Goal: Task Accomplishment & Management: Manage account settings

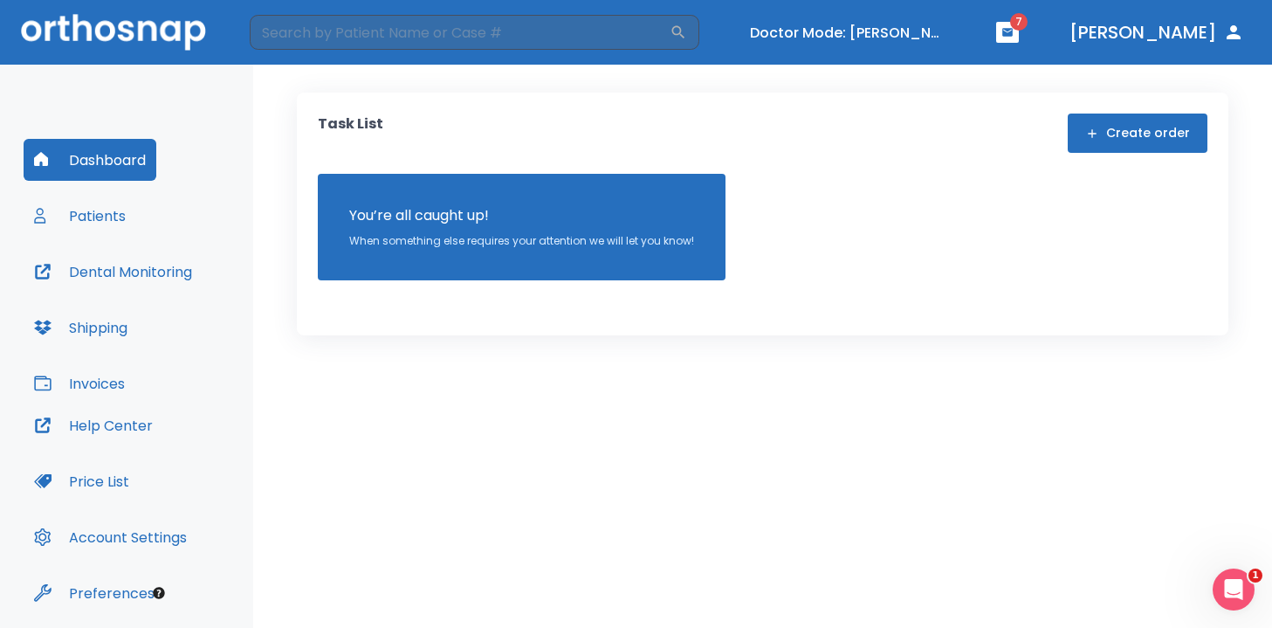
click at [109, 222] on button "Patients" at bounding box center [80, 216] width 113 height 42
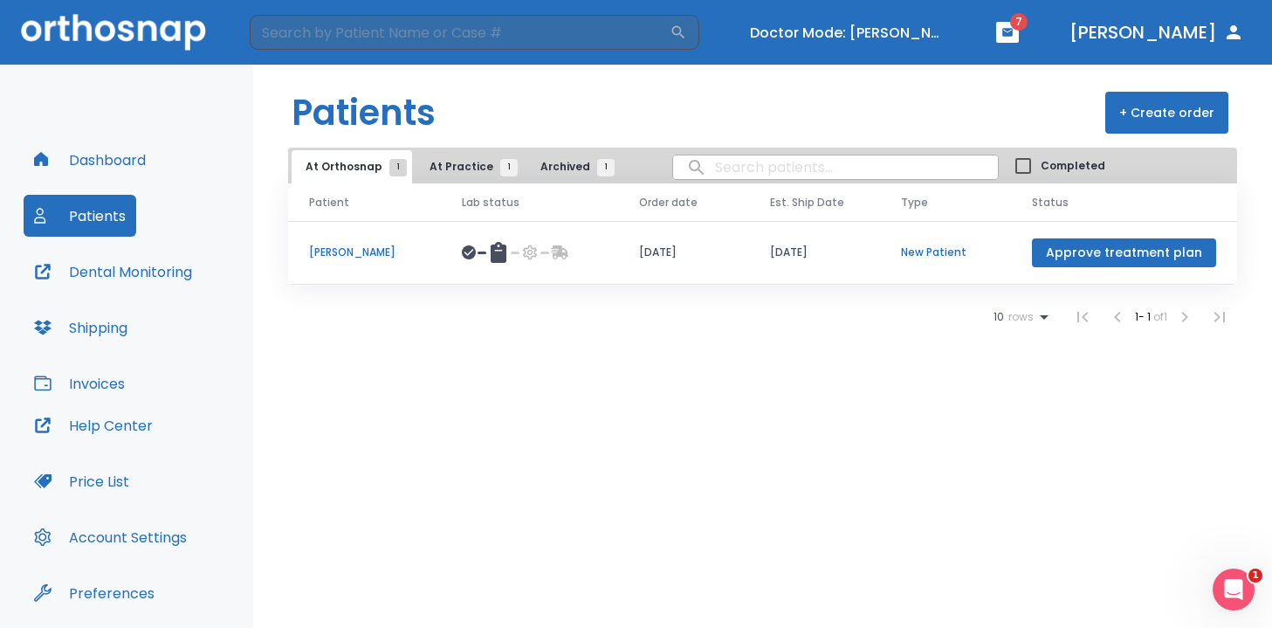
click at [443, 166] on span "At Practice 1" at bounding box center [468, 167] width 79 height 16
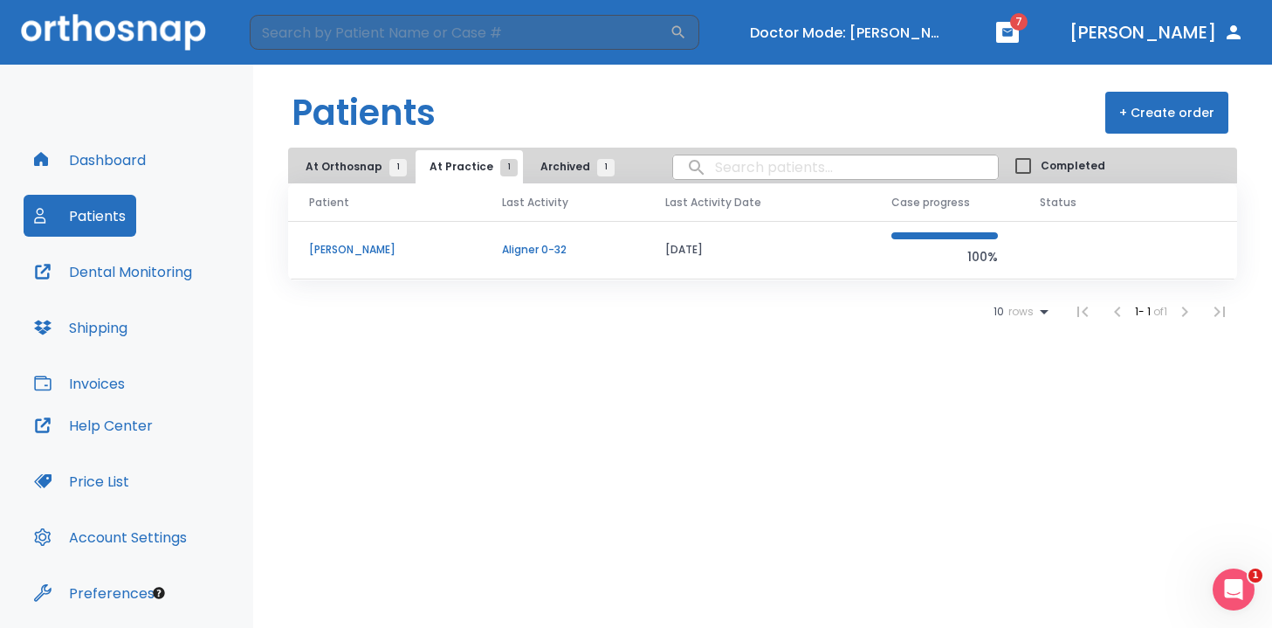
click at [329, 252] on p "[PERSON_NAME]" at bounding box center [384, 250] width 151 height 16
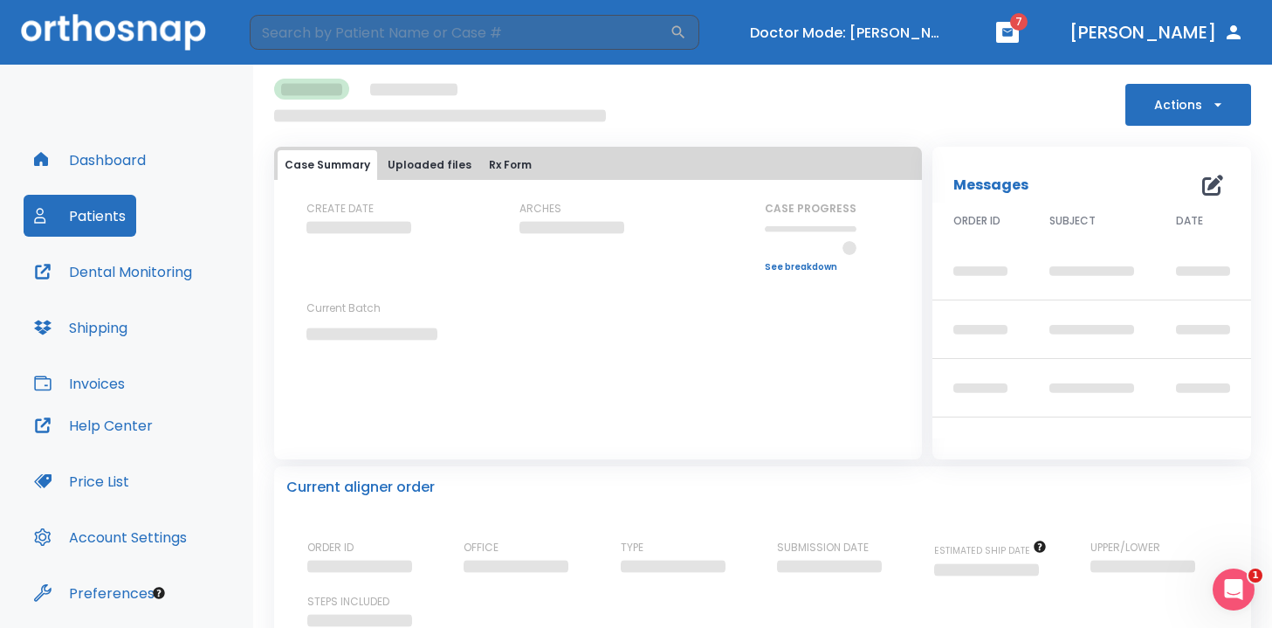
click at [1187, 106] on button "Actions" at bounding box center [1188, 105] width 126 height 42
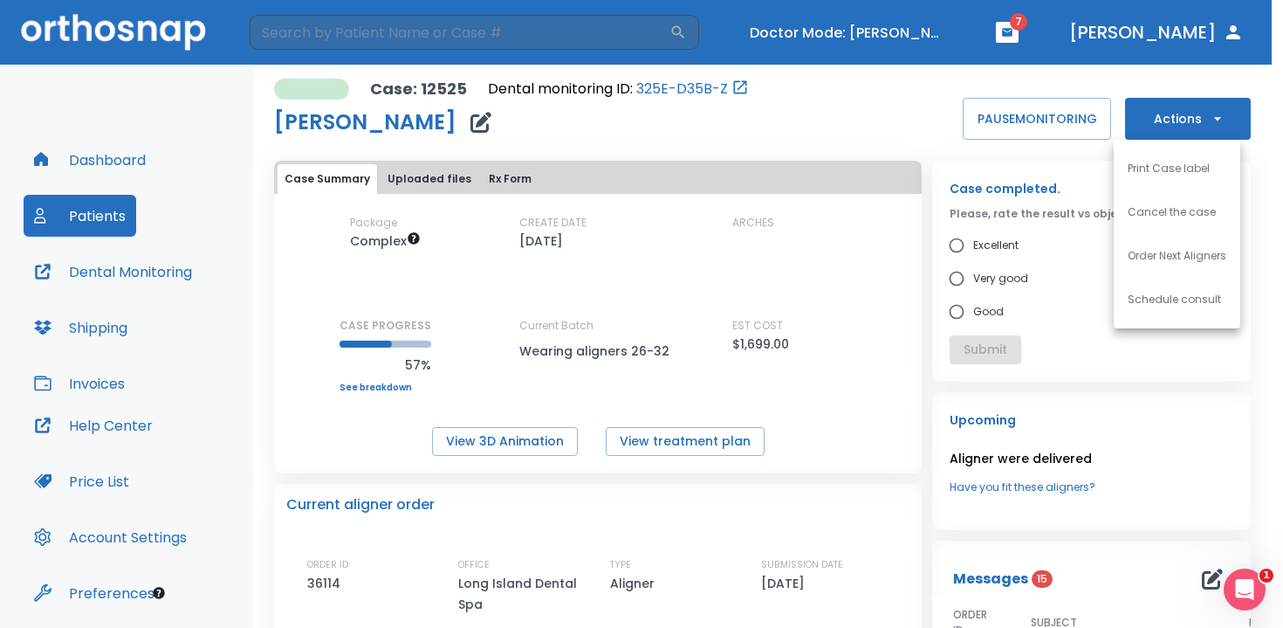
click at [1157, 247] on li "Order Next Aligners" at bounding box center [1177, 256] width 127 height 44
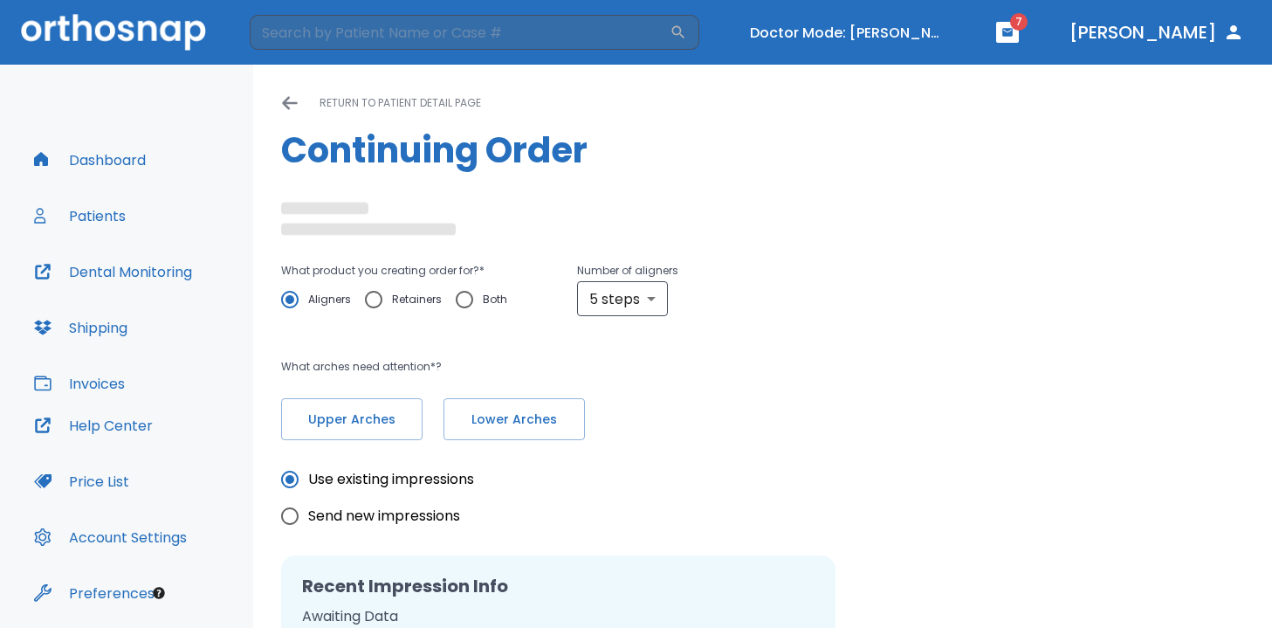
radio input "false"
radio input "true"
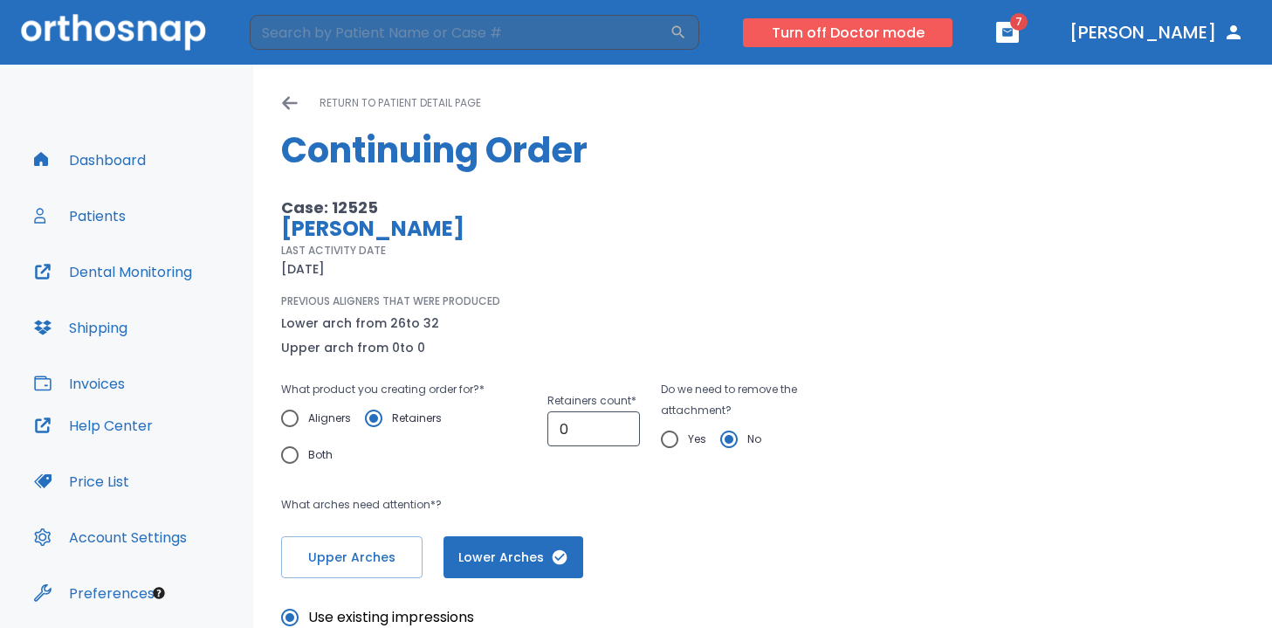
click at [950, 35] on button "Turn off Doctor mode" at bounding box center [847, 32] width 209 height 29
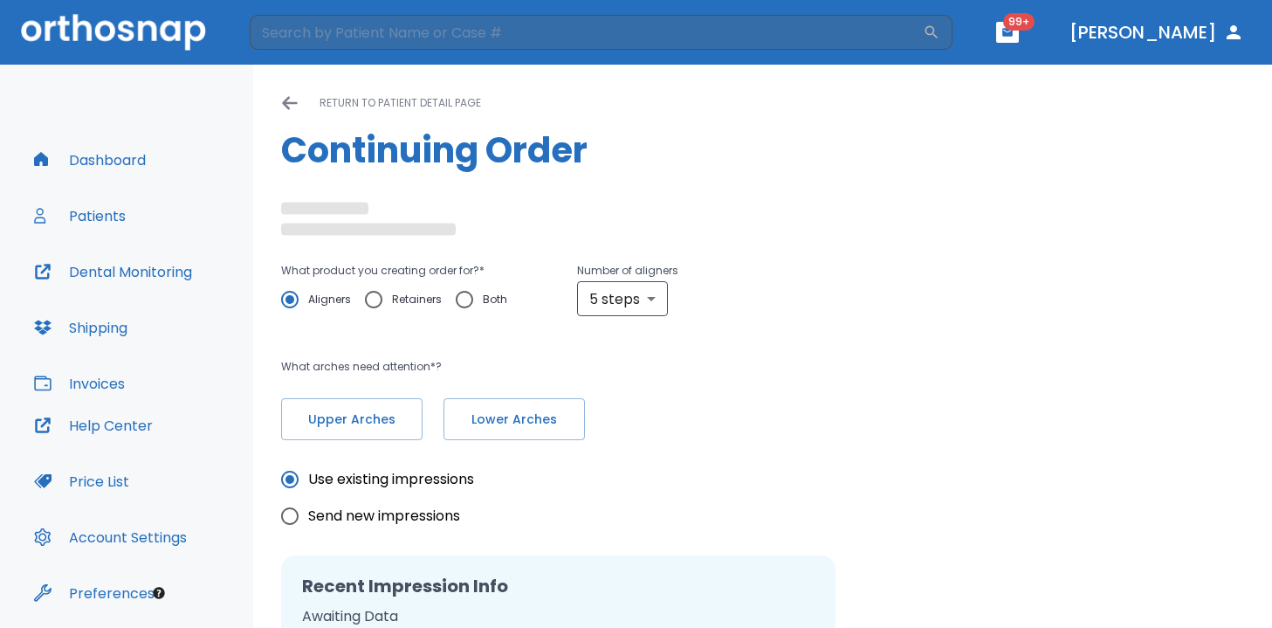
radio input "false"
radio input "true"
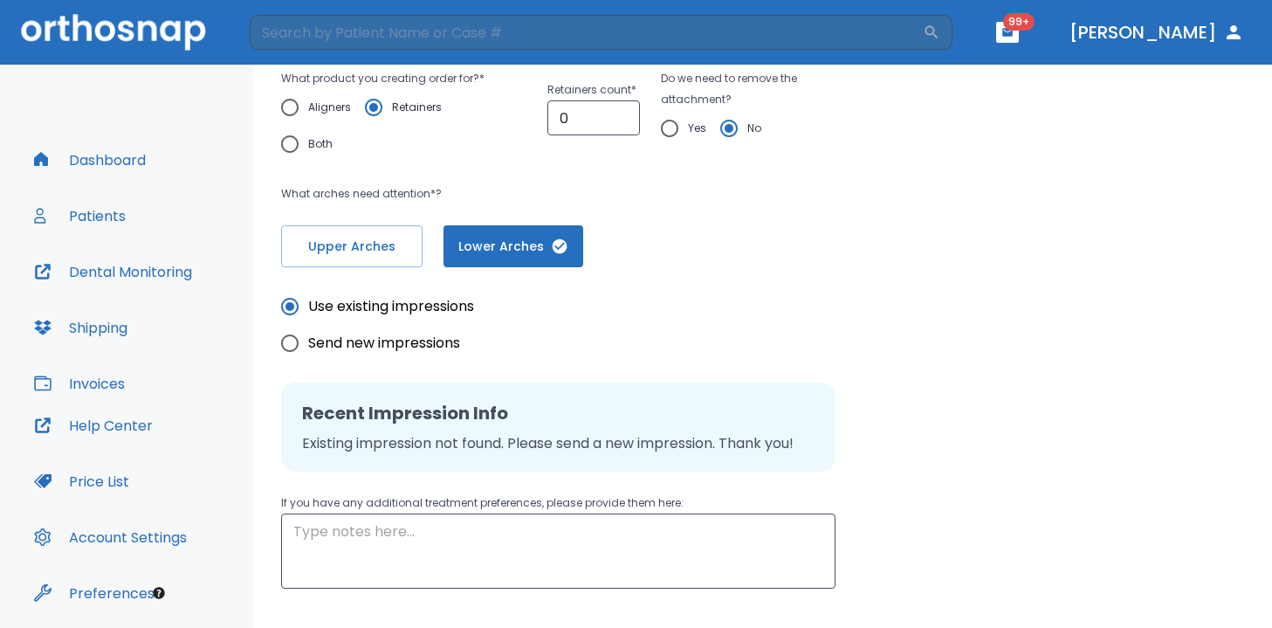
scroll to position [319, 0]
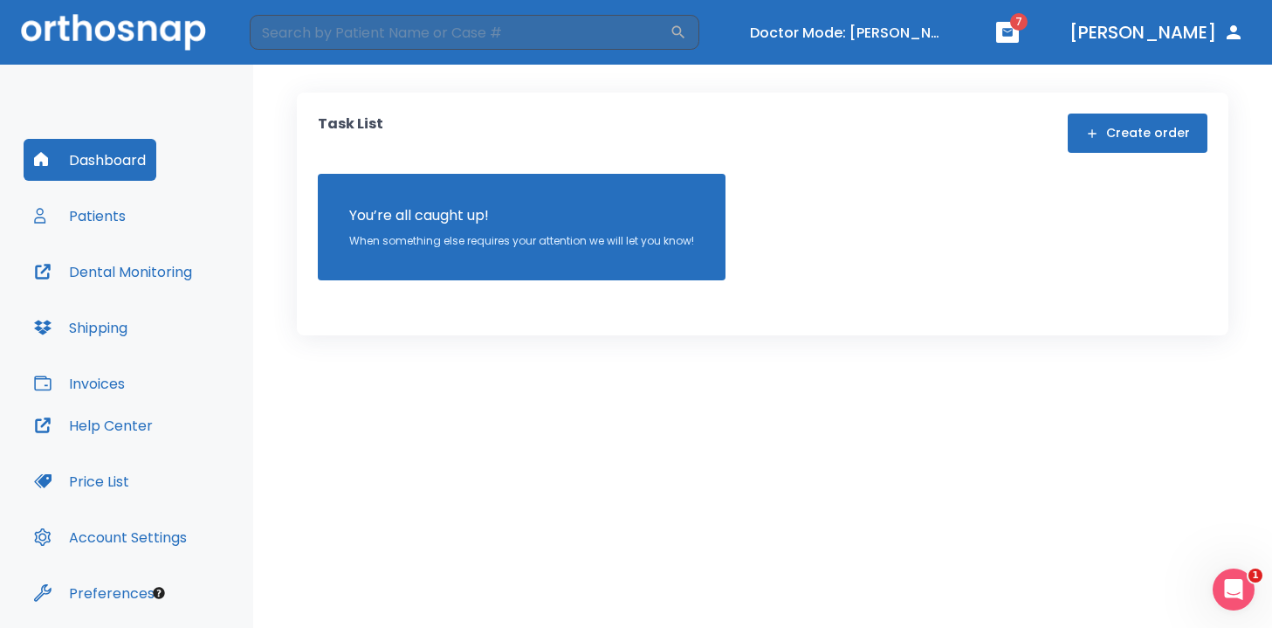
click at [96, 210] on button "Patients" at bounding box center [80, 216] width 113 height 42
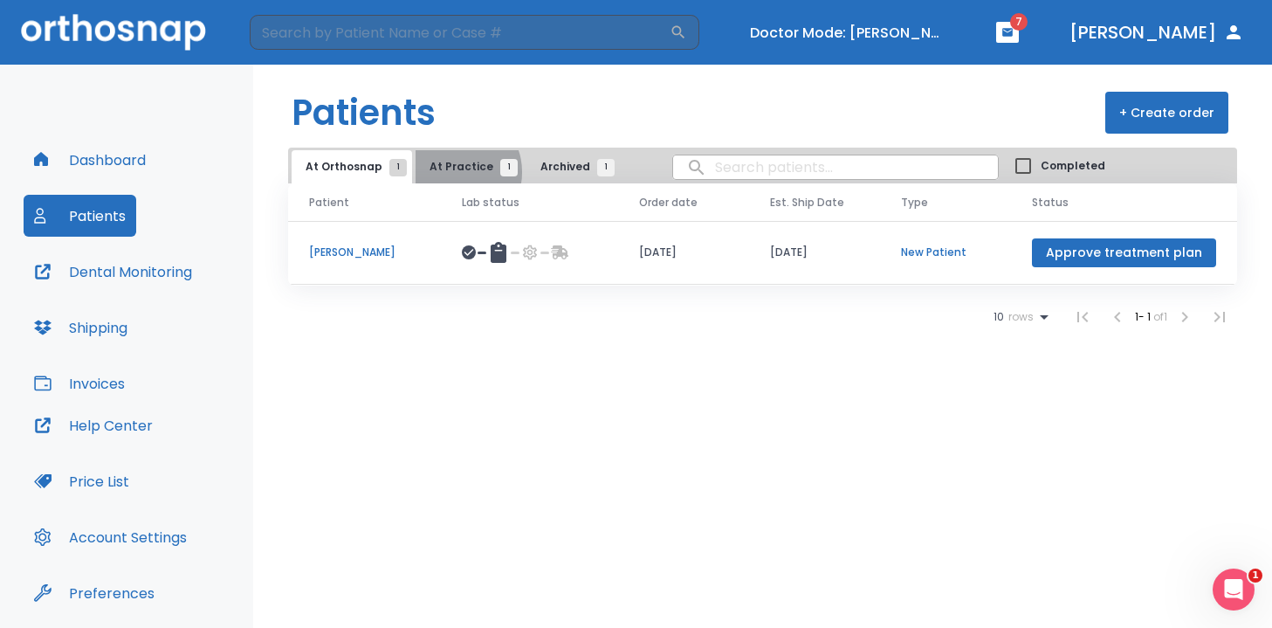
click at [449, 171] on span "At Practice 1" at bounding box center [468, 167] width 79 height 16
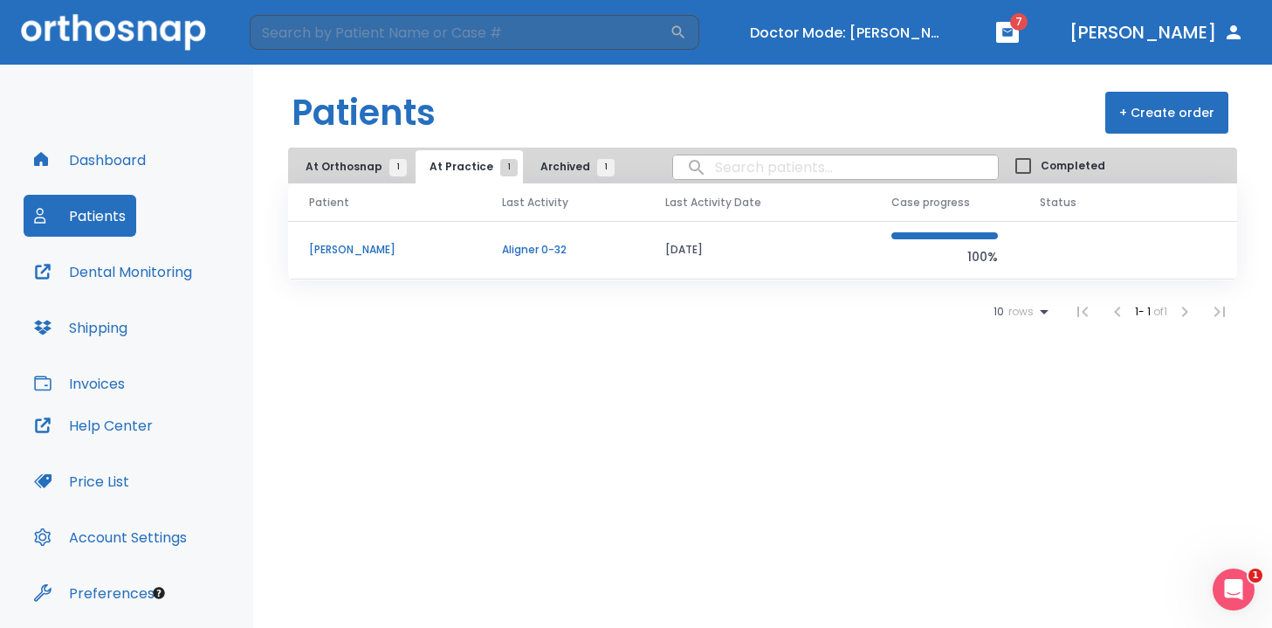
click at [350, 246] on p "[PERSON_NAME]" at bounding box center [384, 250] width 151 height 16
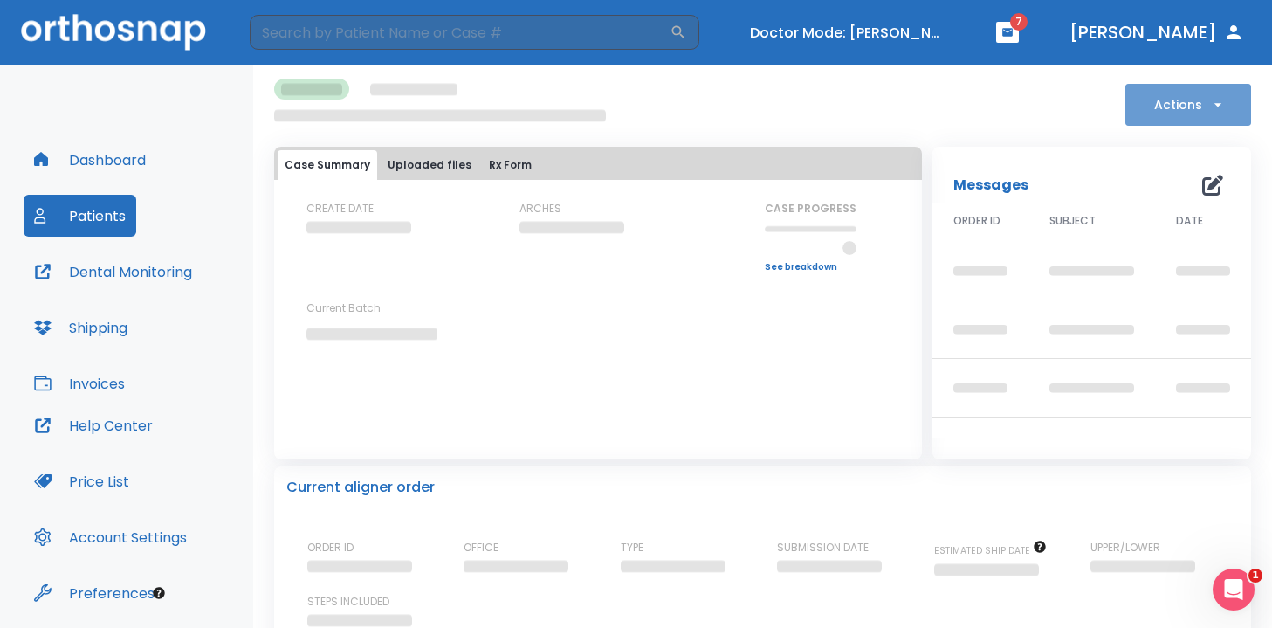
click at [1125, 125] on button "Actions" at bounding box center [1188, 105] width 126 height 42
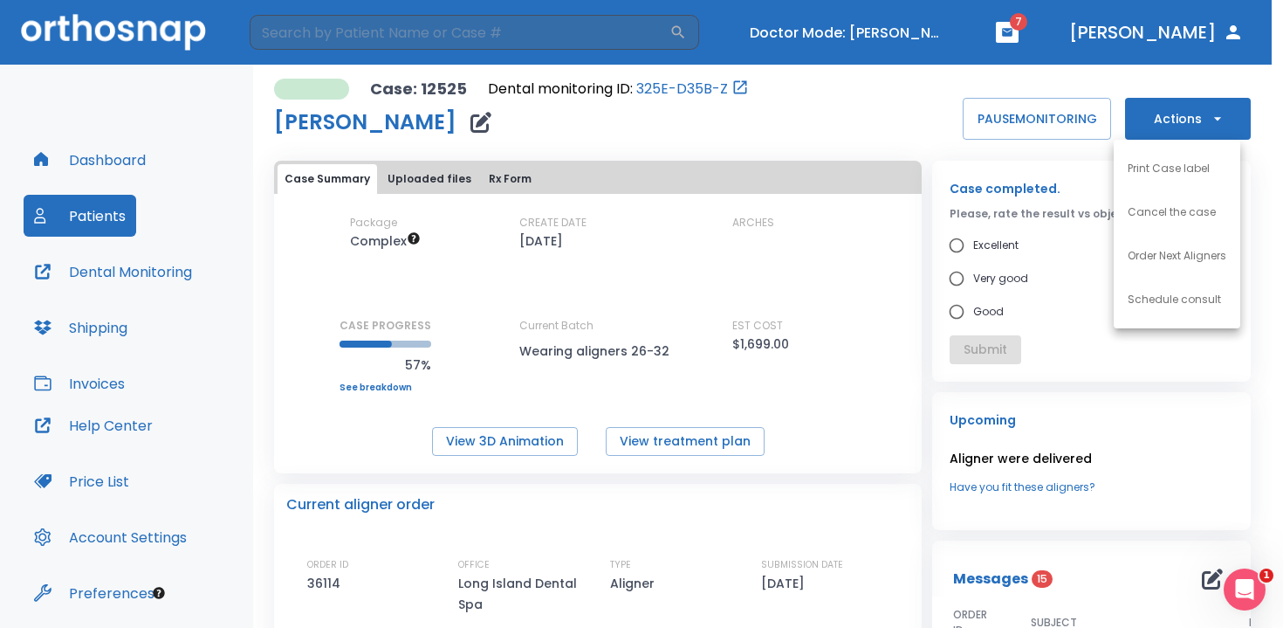
click at [1174, 114] on div at bounding box center [641, 314] width 1283 height 628
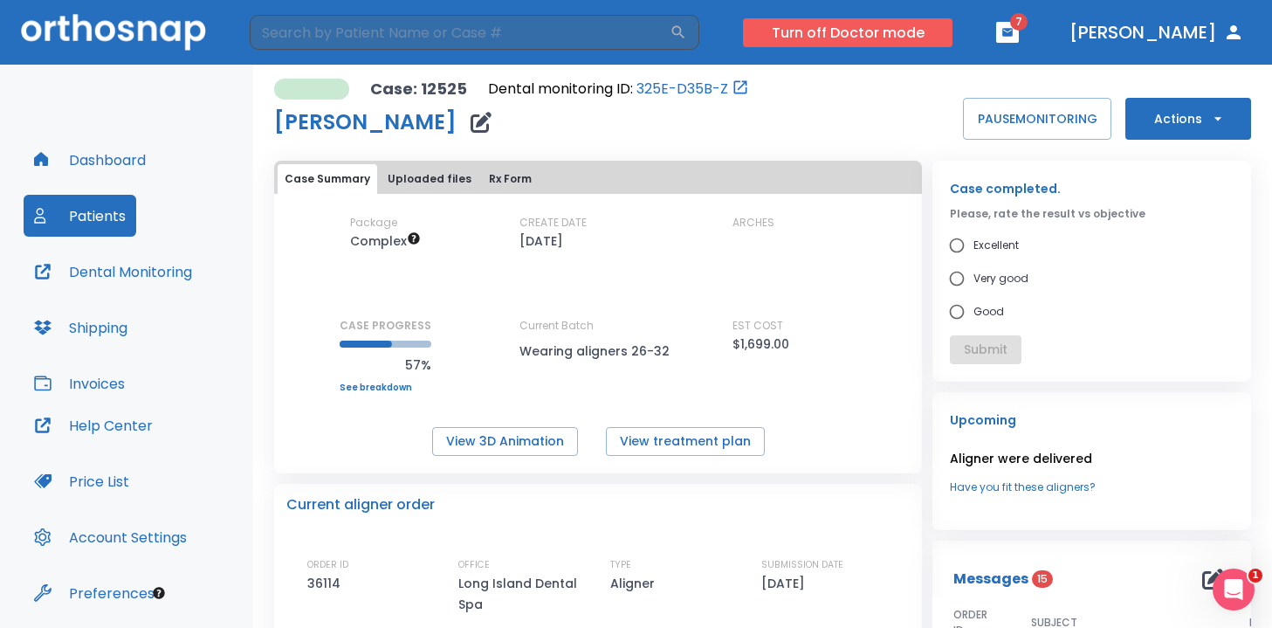
click at [944, 25] on button "Turn off Doctor mode" at bounding box center [847, 32] width 209 height 29
